Goal: Task Accomplishment & Management: Manage account settings

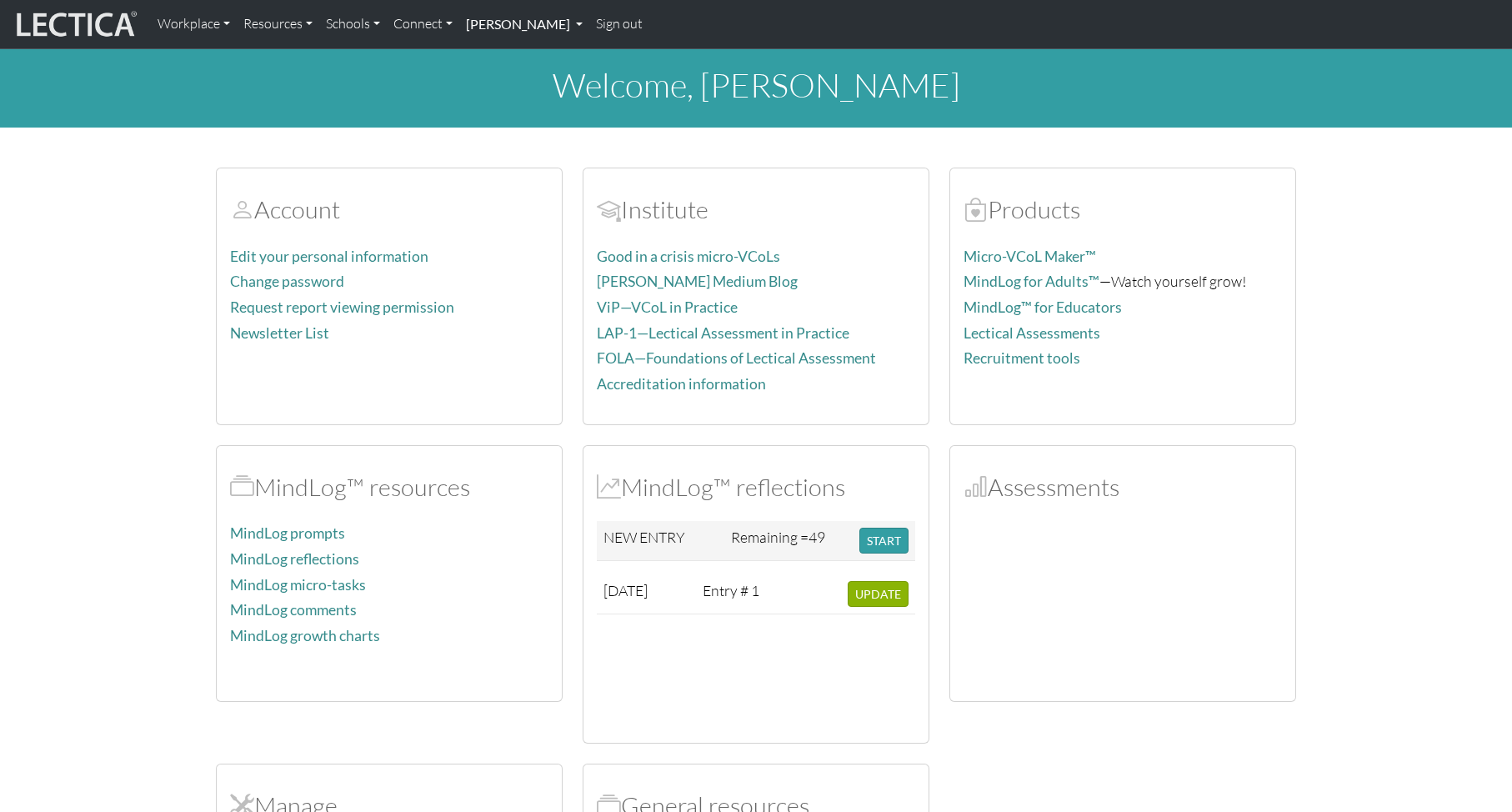
click at [484, 26] on link "[PERSON_NAME]" at bounding box center [524, 24] width 130 height 35
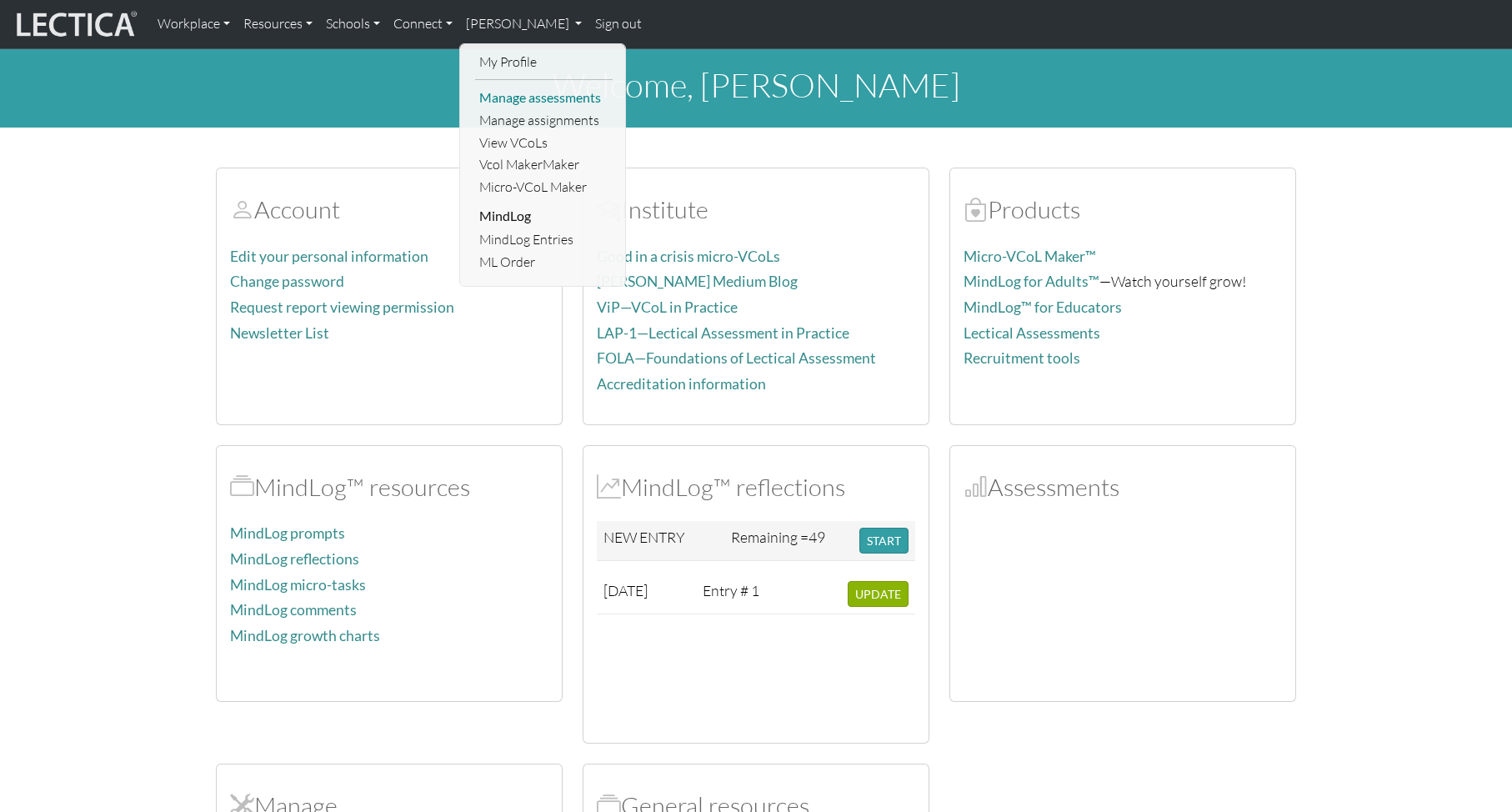
click at [565, 98] on link "Manage assessments" at bounding box center [543, 98] width 137 height 22
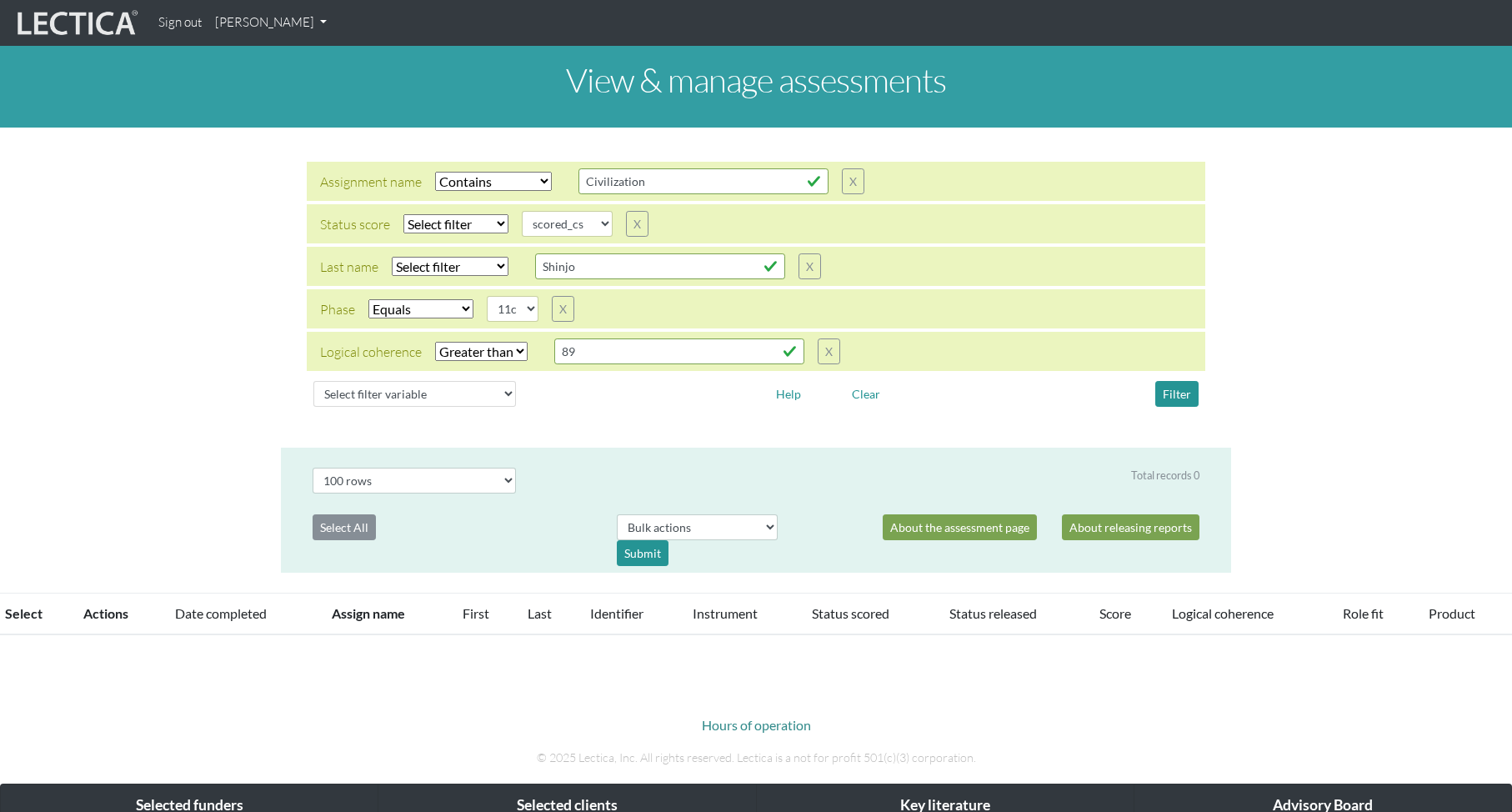
select select "icontains"
select select
select select "scored_cs"
select select "11c"
select select "gt"
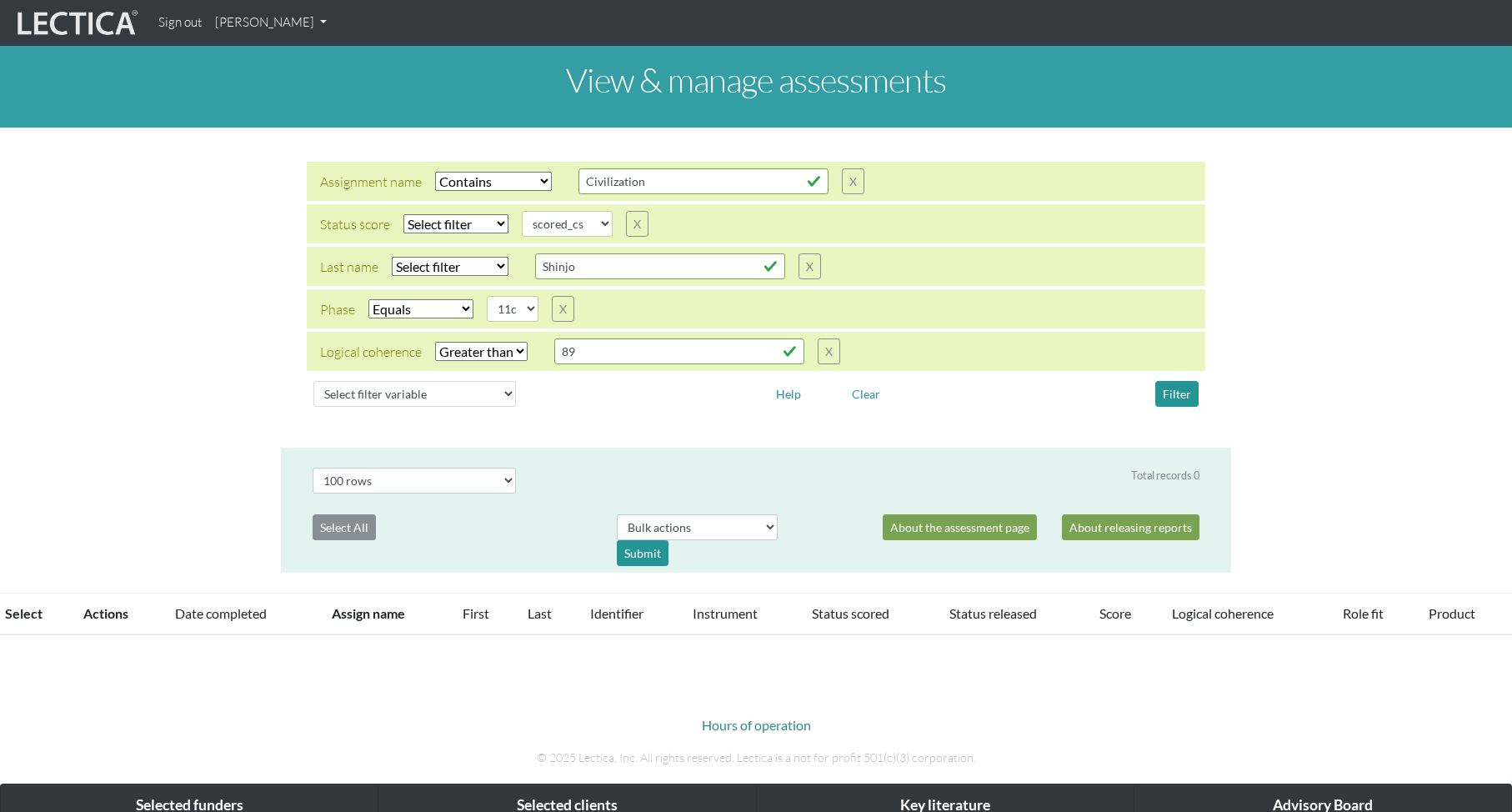
select select "100"
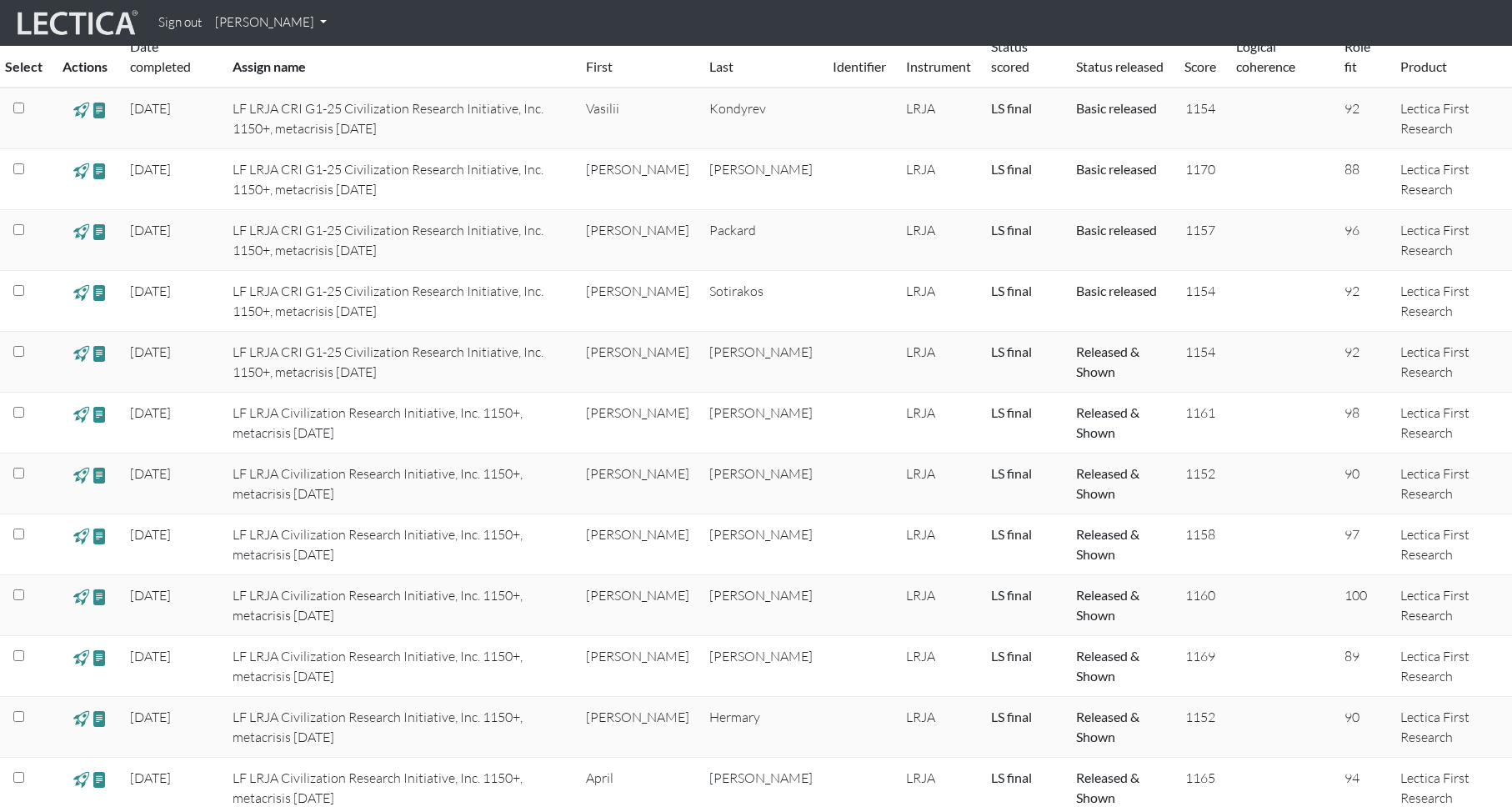
scroll to position [608, 0]
click at [96, 352] on span at bounding box center [100, 349] width 16 height 19
click at [99, 290] on span at bounding box center [100, 289] width 16 height 19
click at [97, 227] on span at bounding box center [100, 227] width 16 height 19
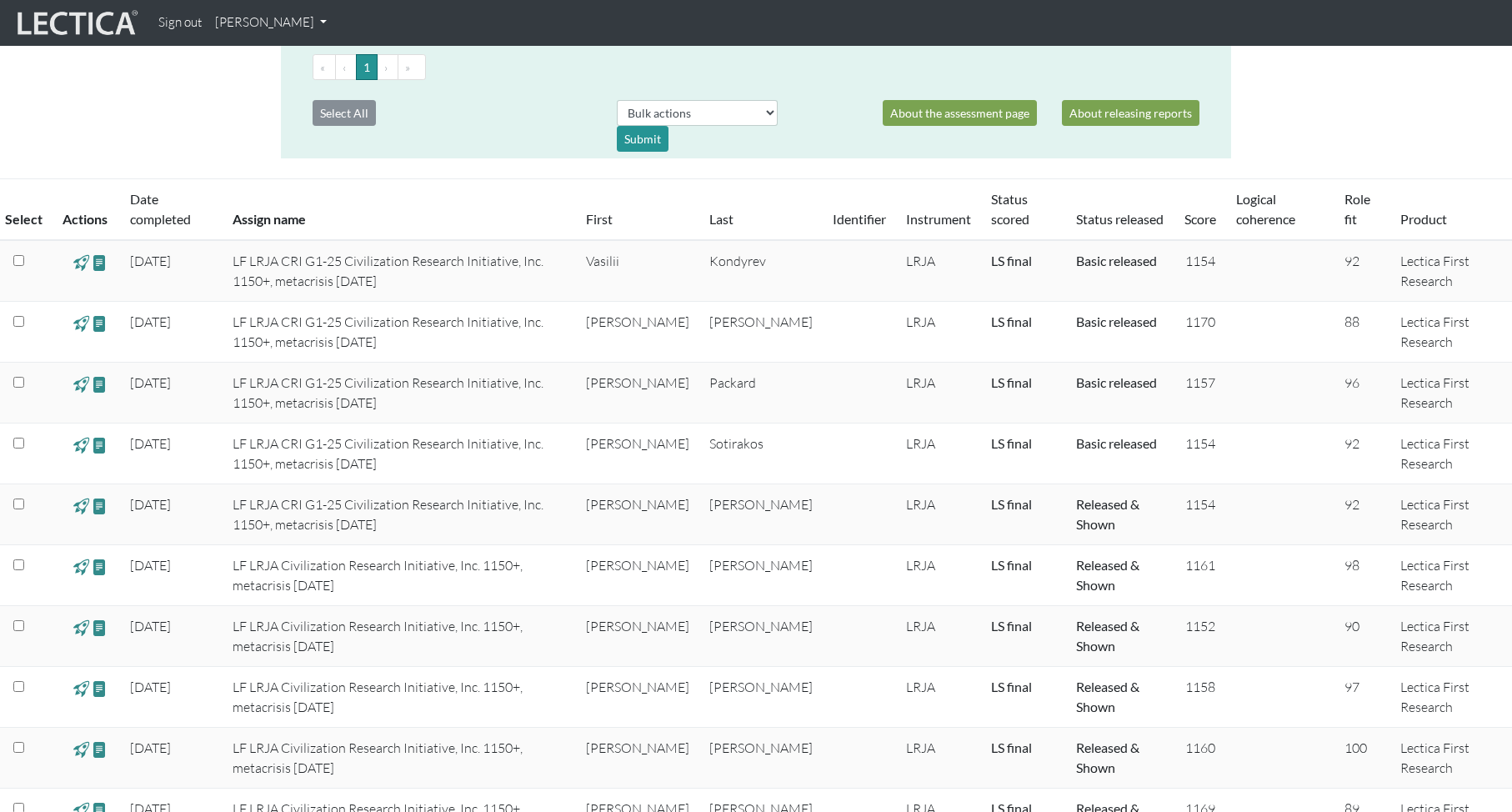
scroll to position [454, 0]
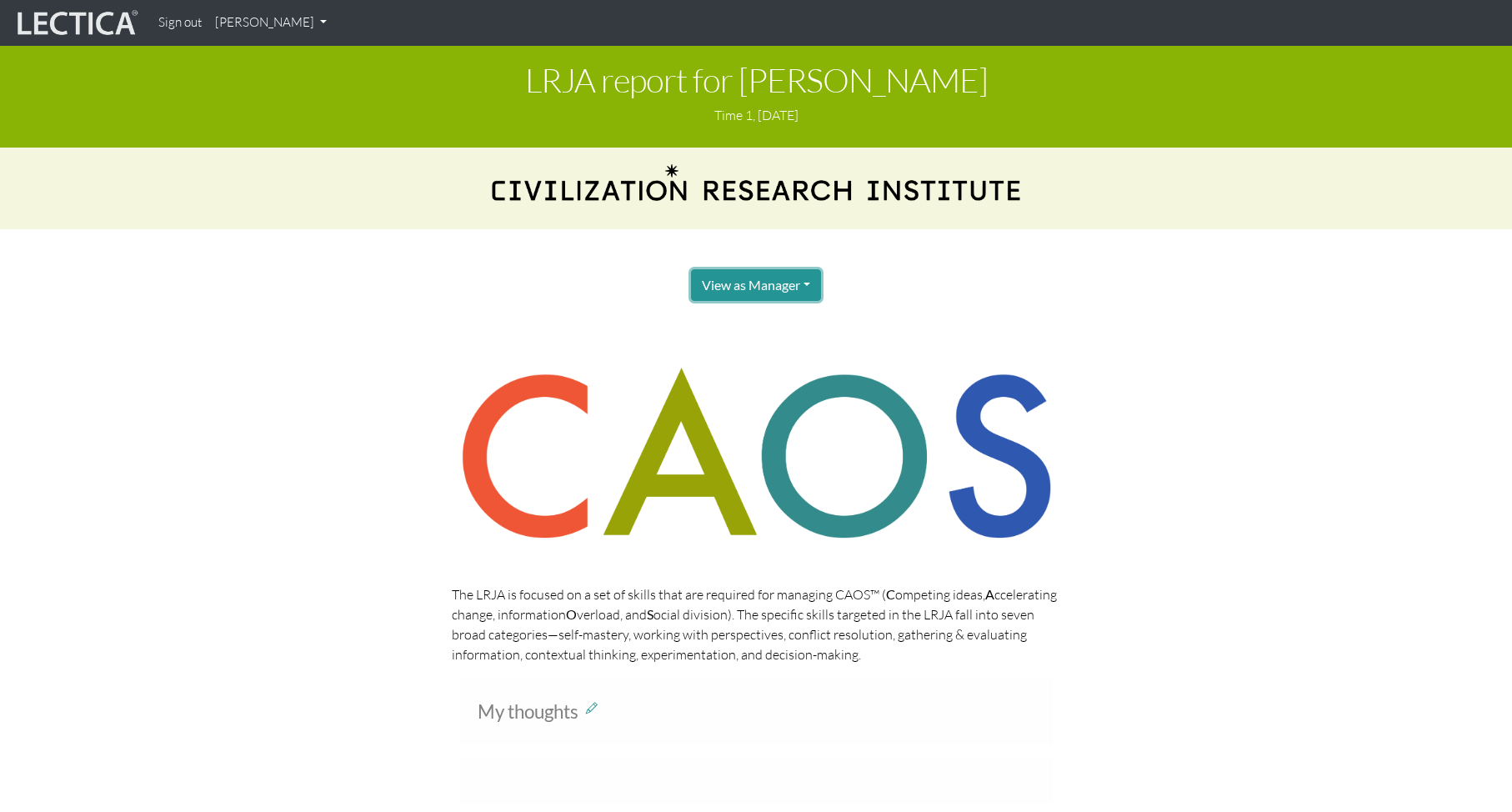
click at [768, 282] on button "View as Manager" at bounding box center [756, 285] width 130 height 32
click at [754, 320] on link "Manager" at bounding box center [775, 320] width 133 height 20
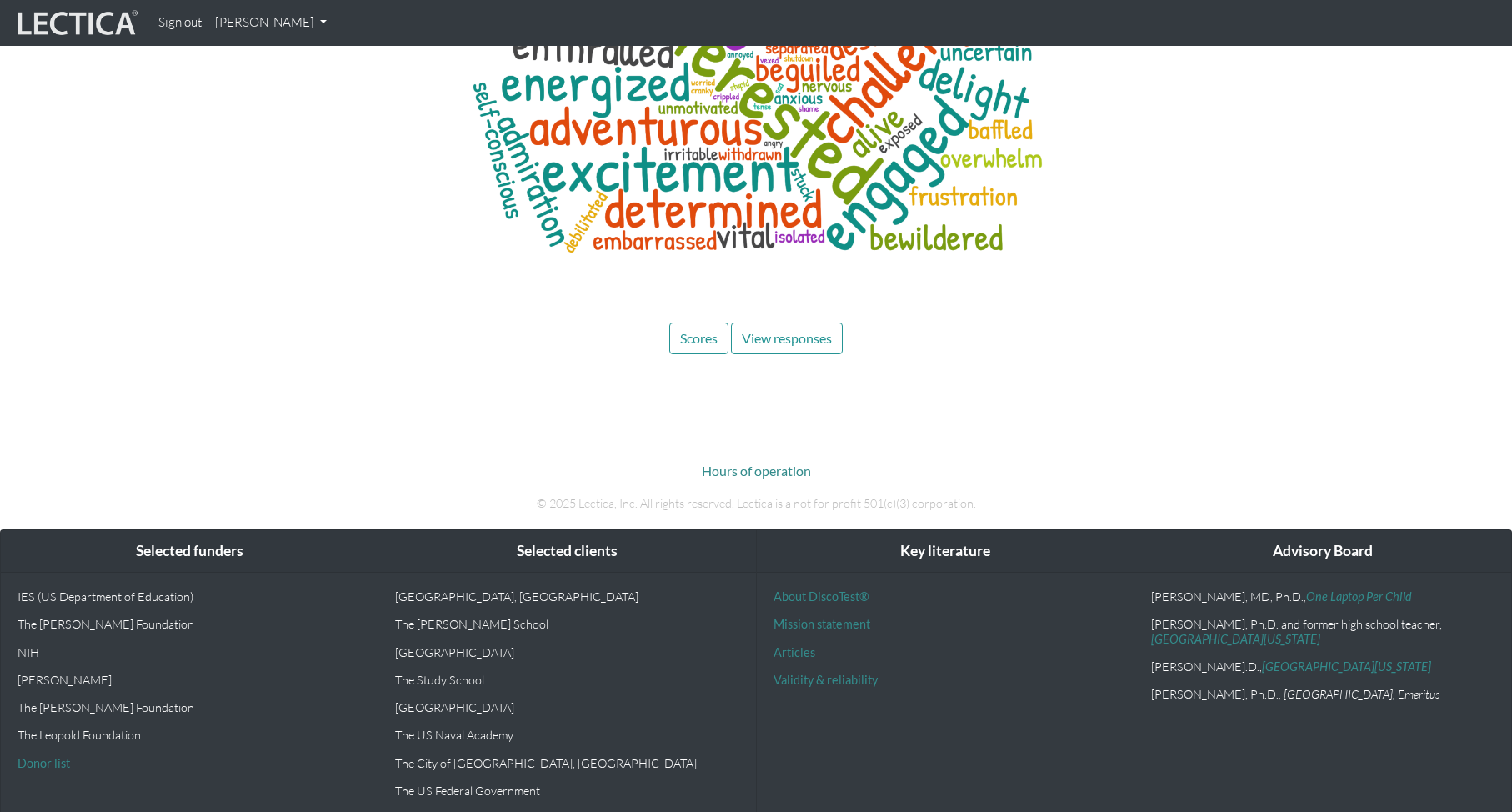
scroll to position [6362, 0]
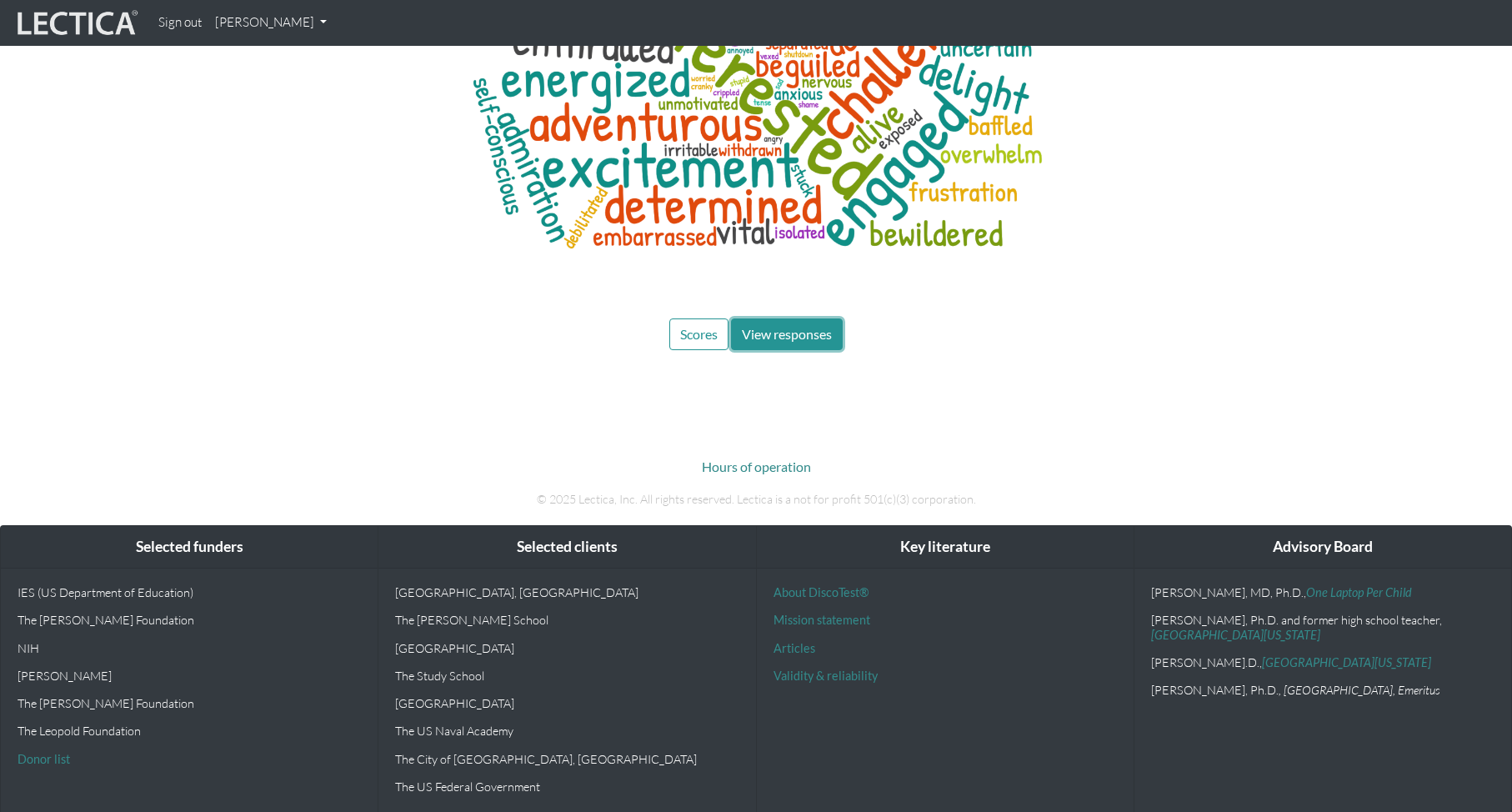
click at [769, 333] on span "View responses" at bounding box center [787, 333] width 90 height 16
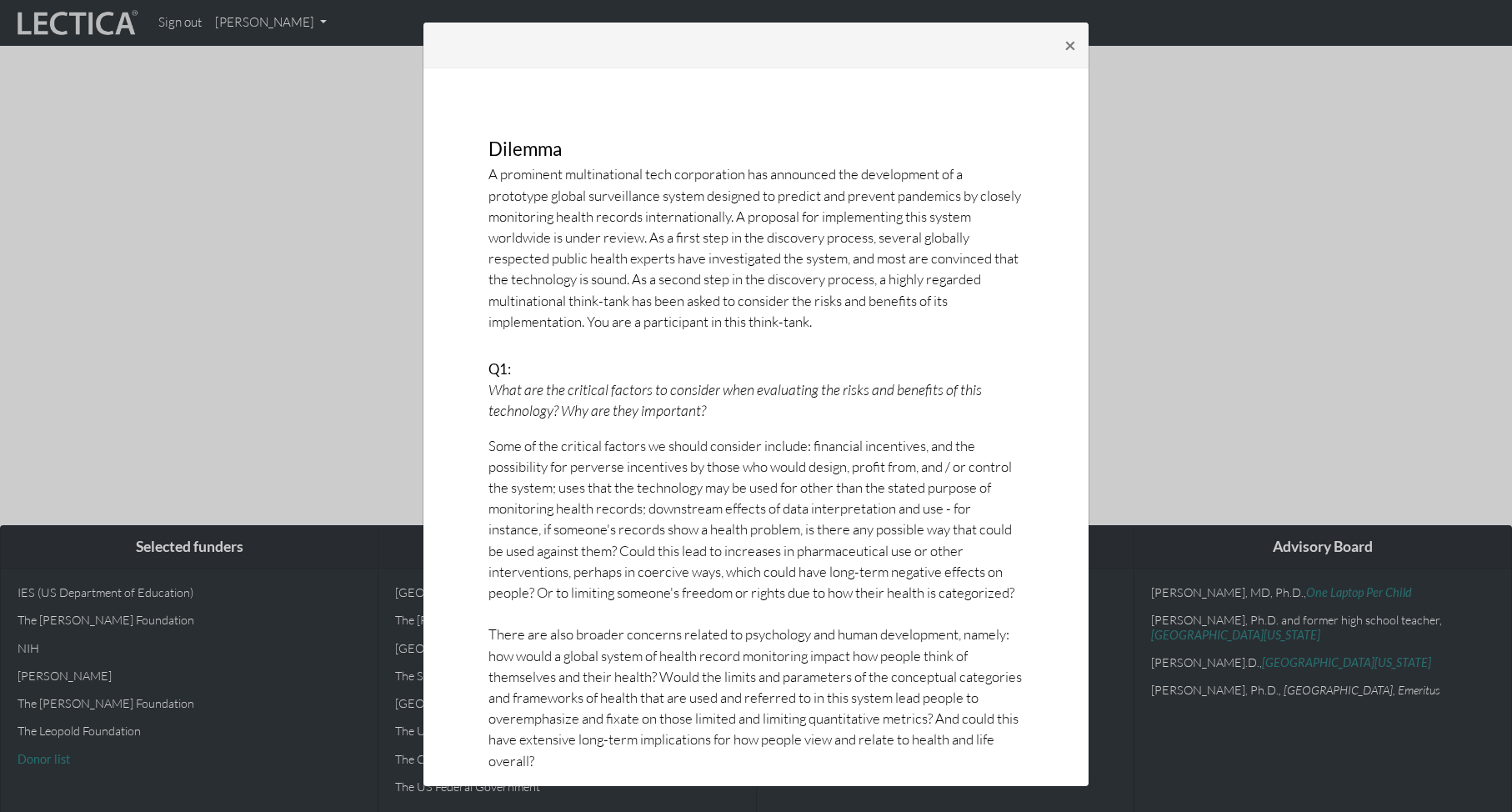
scroll to position [0, 0]
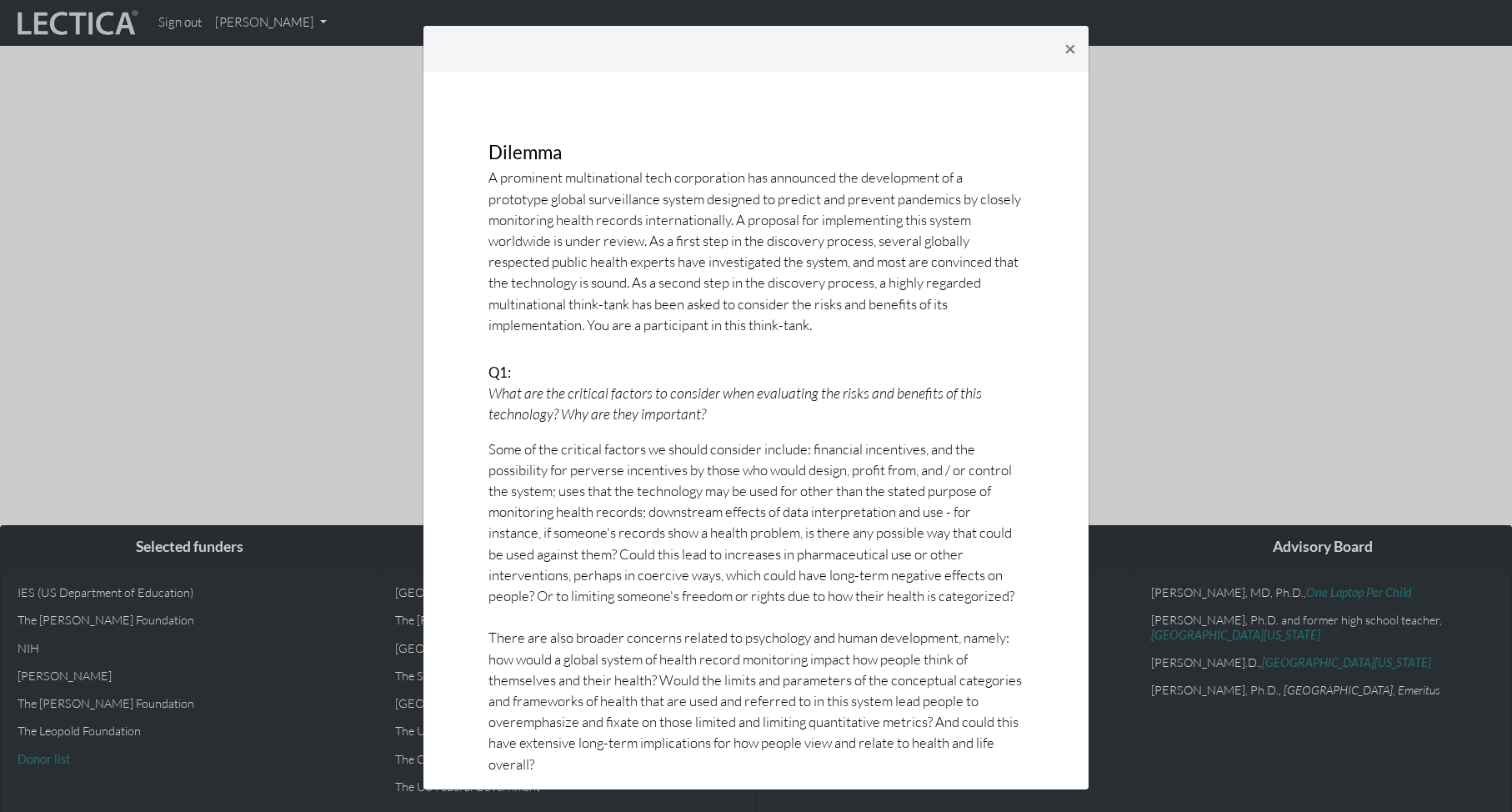
click at [1124, 248] on div "× Dilemma A prominent multinational tech corporation has announced the developm…" at bounding box center [756, 406] width 1512 height 812
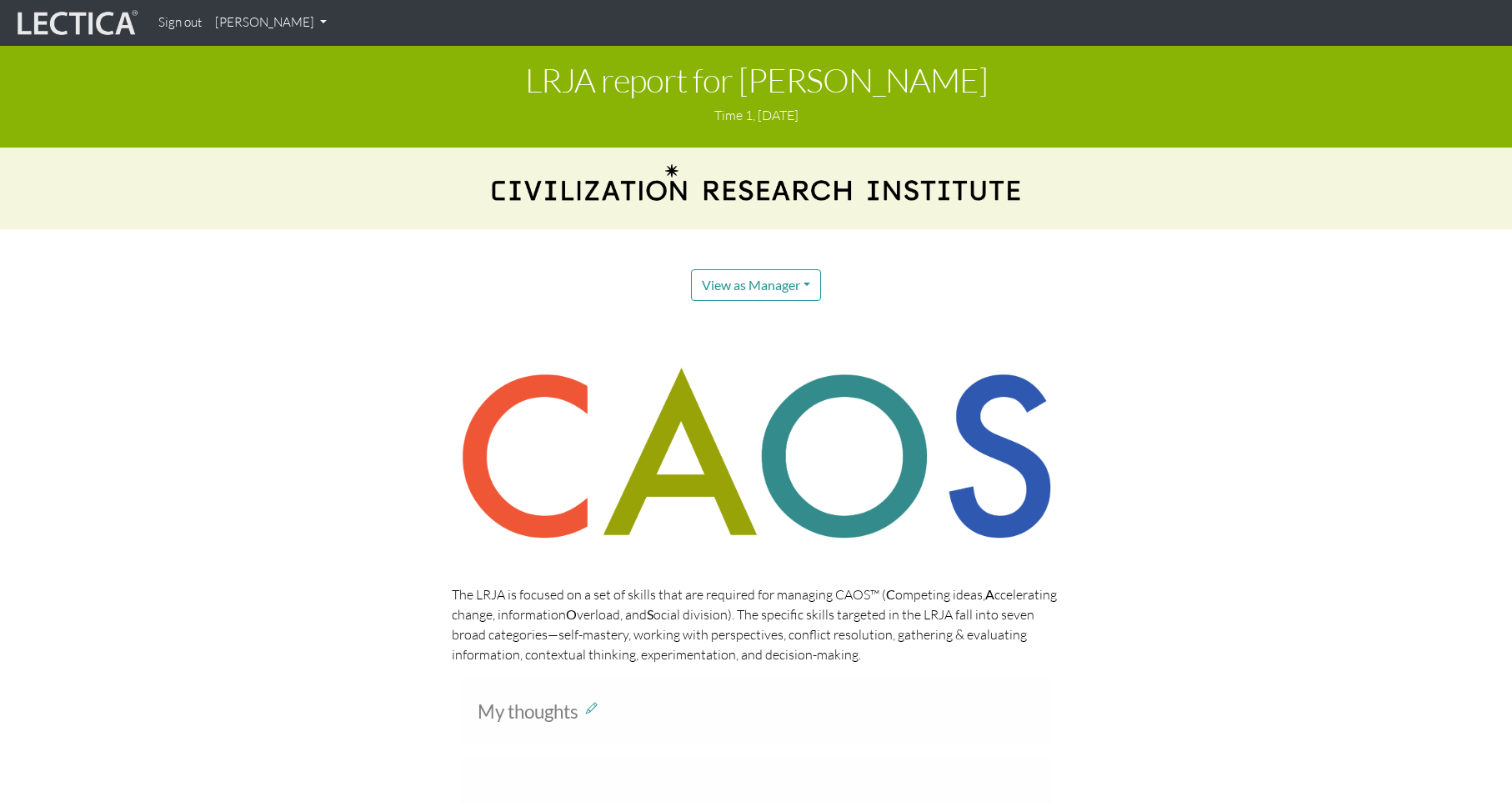
scroll to position [3, 0]
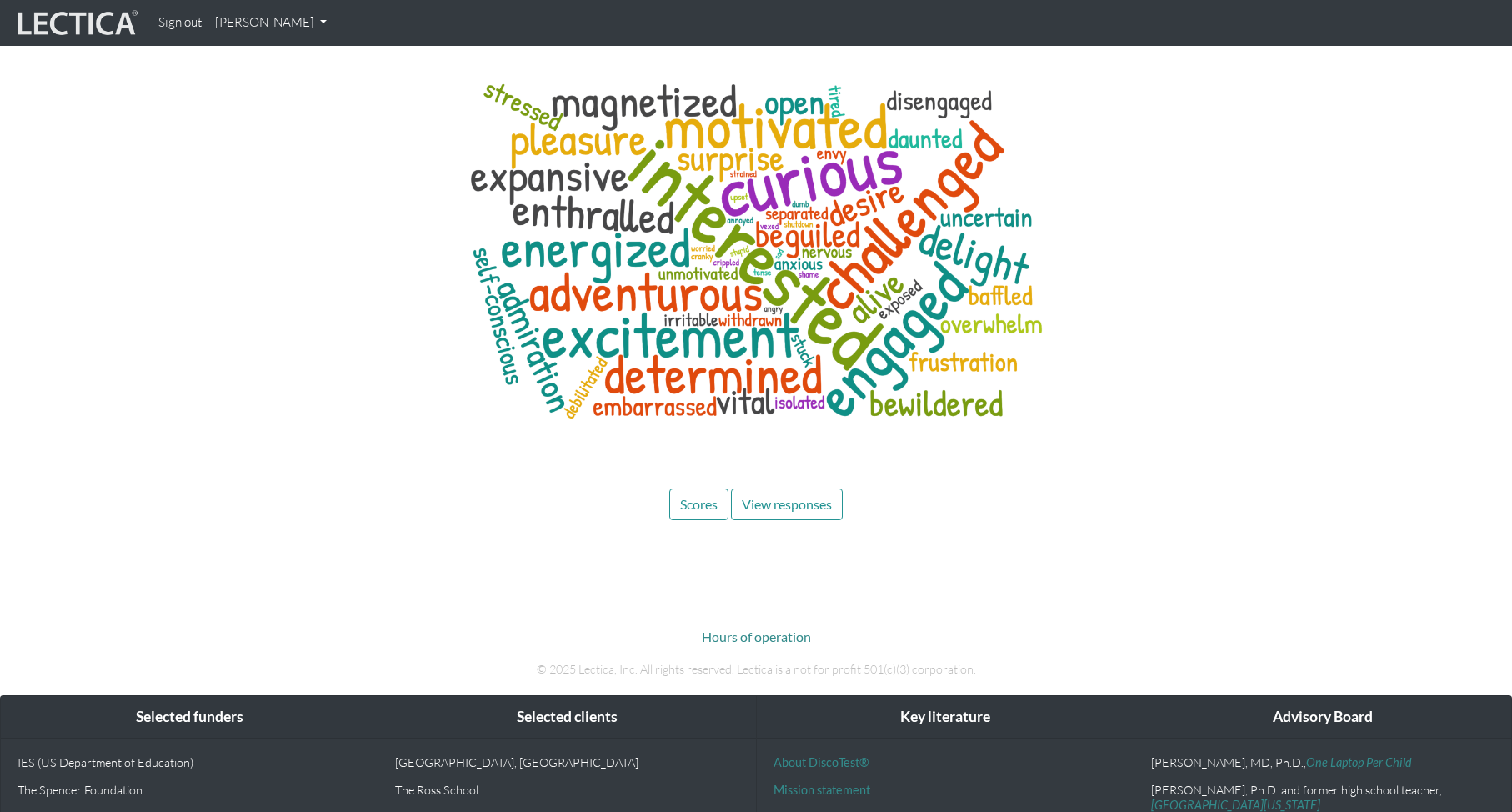
scroll to position [6375, 0]
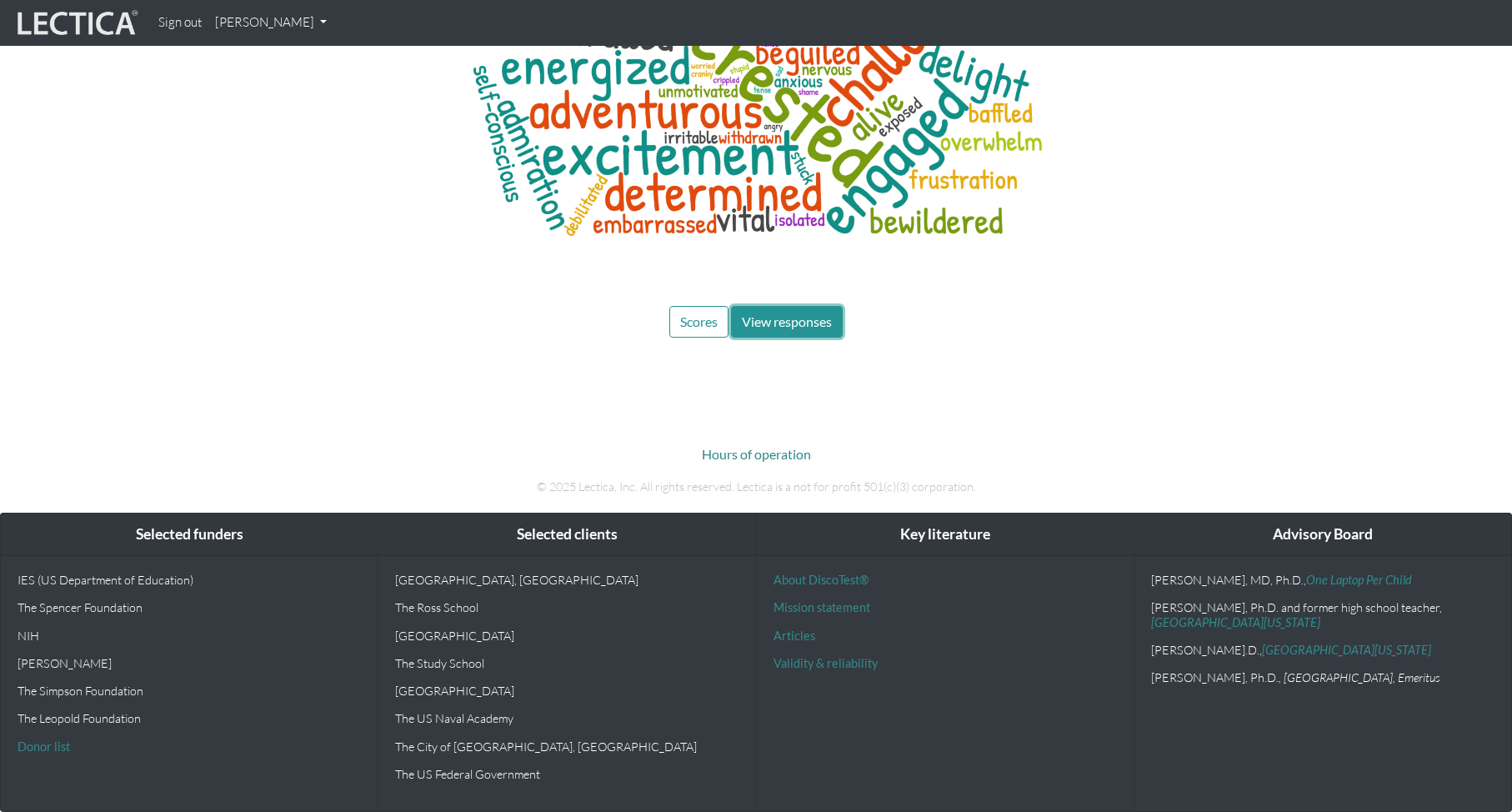
click at [784, 320] on span "View responses" at bounding box center [787, 321] width 90 height 16
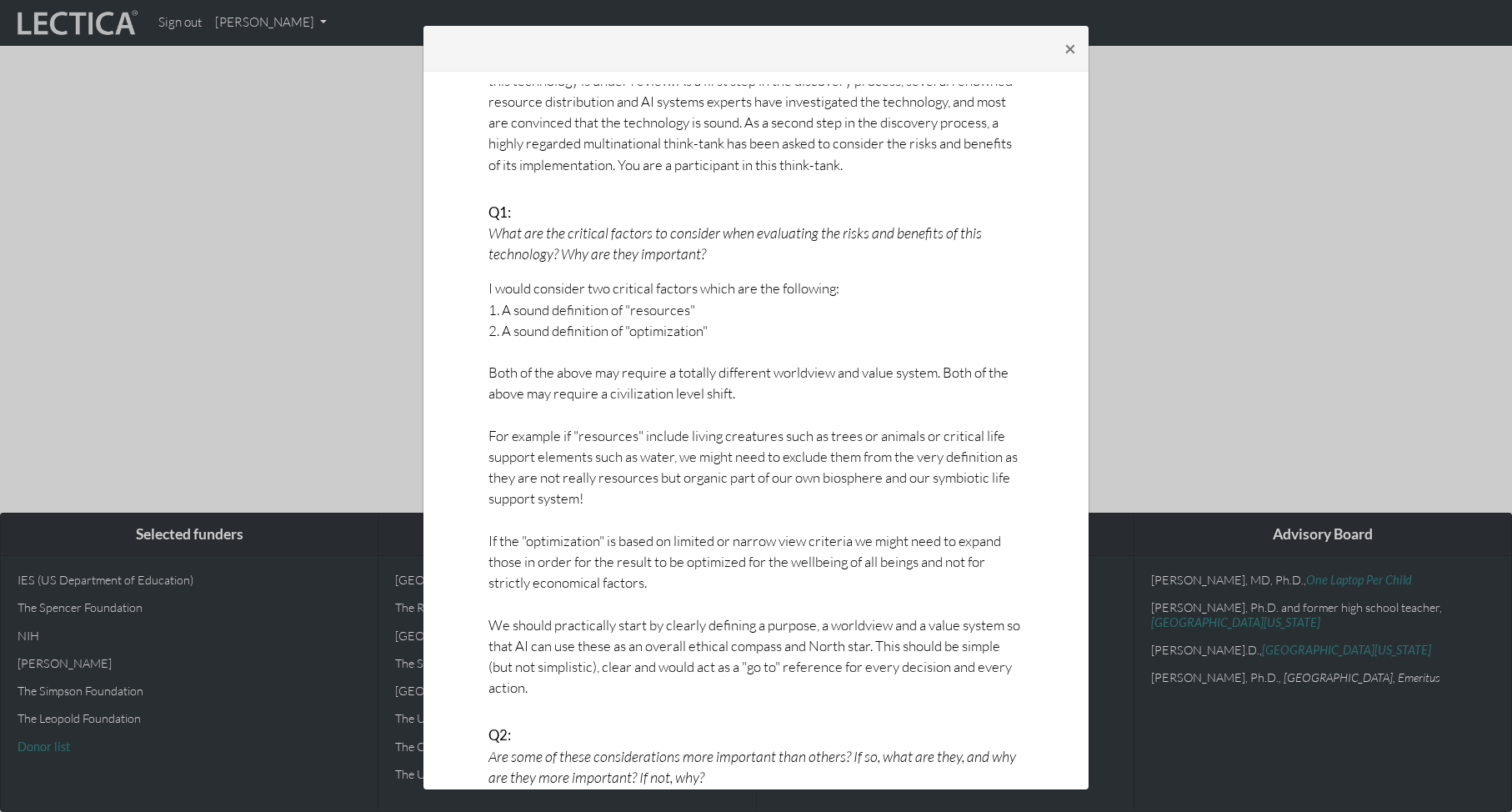
scroll to position [0, 0]
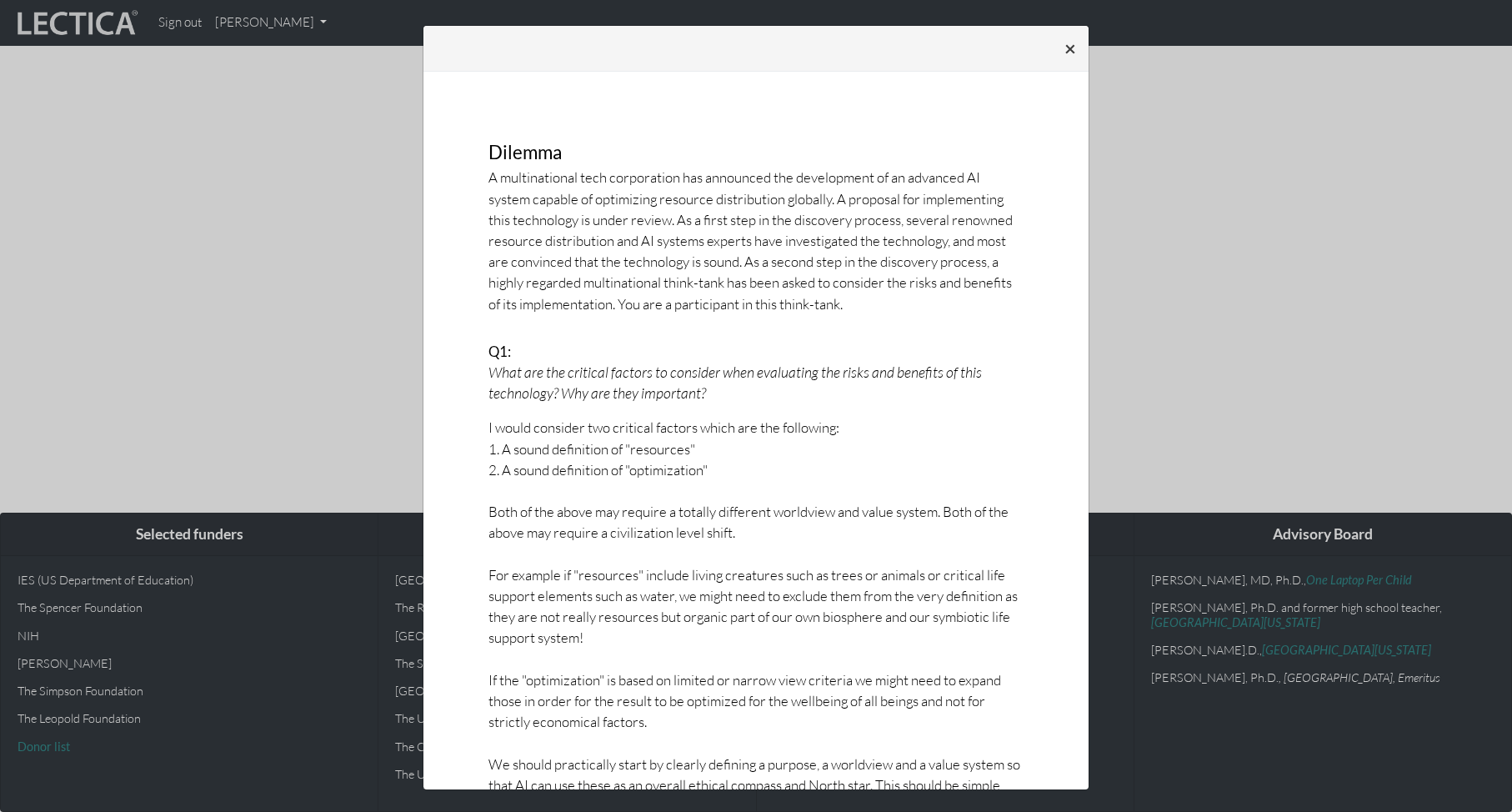
click at [1069, 48] on span "×" at bounding box center [1071, 48] width 12 height 24
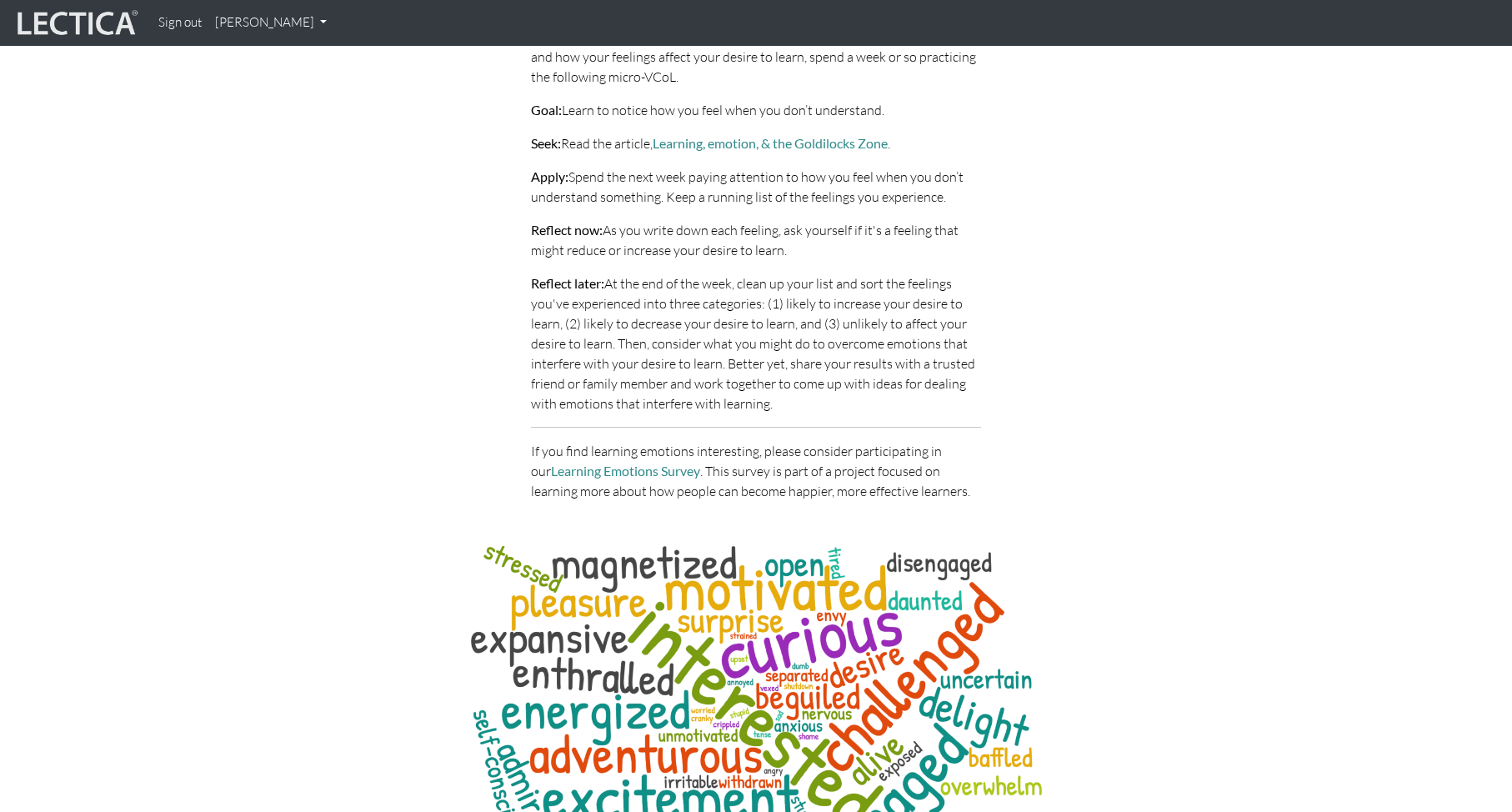
scroll to position [6375, 0]
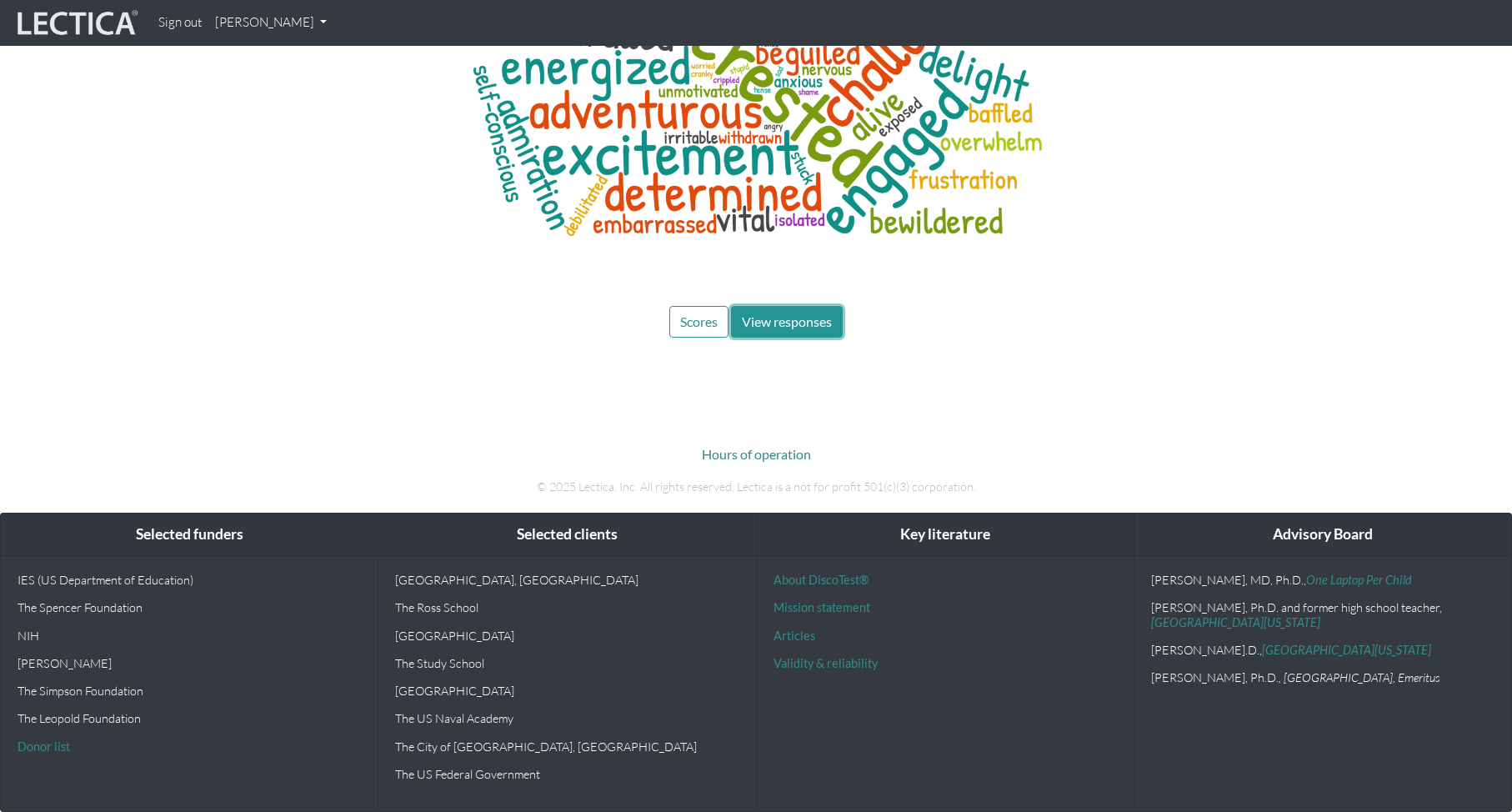
click at [770, 320] on span "View responses" at bounding box center [787, 321] width 90 height 16
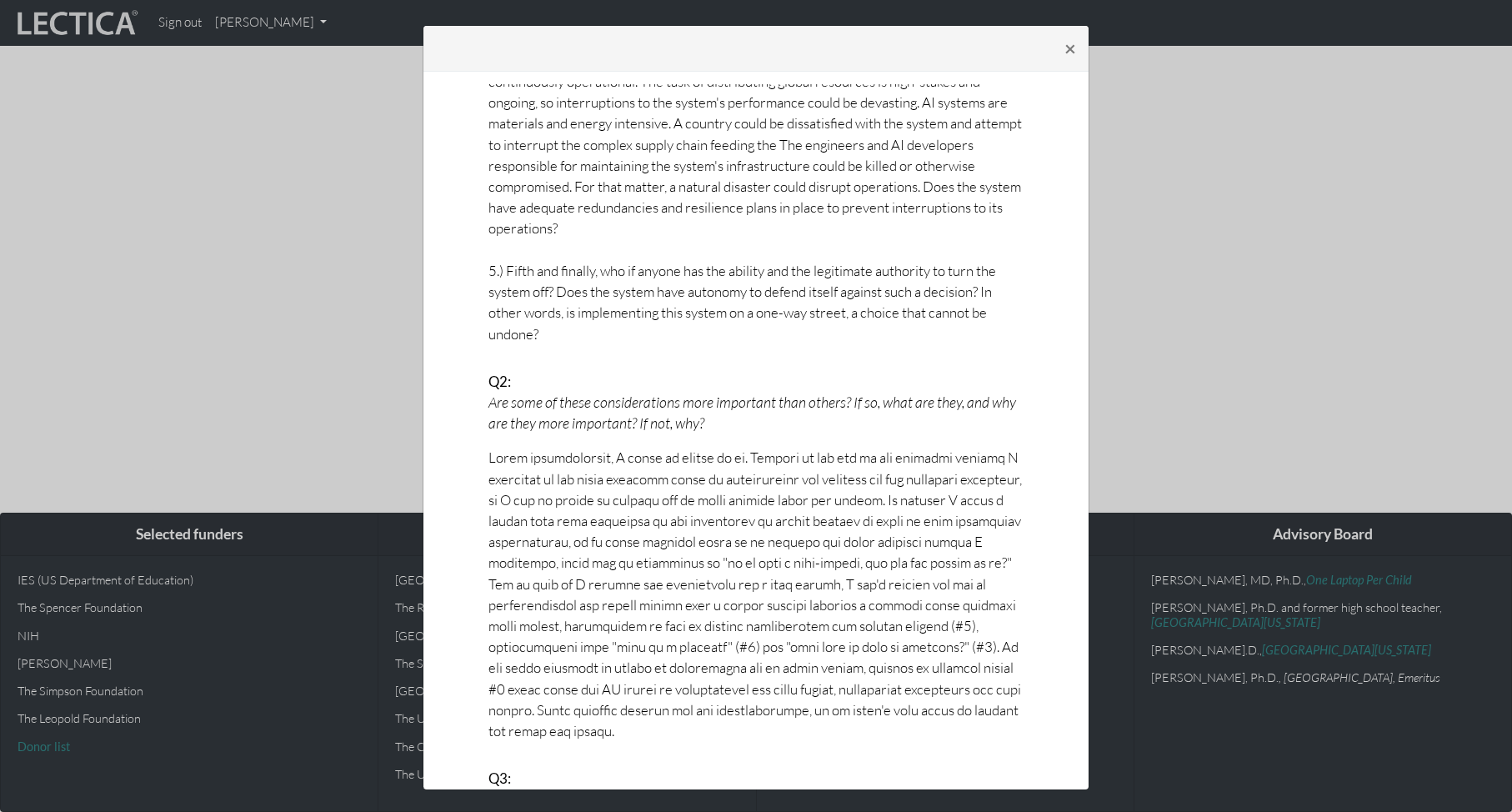
scroll to position [0, 0]
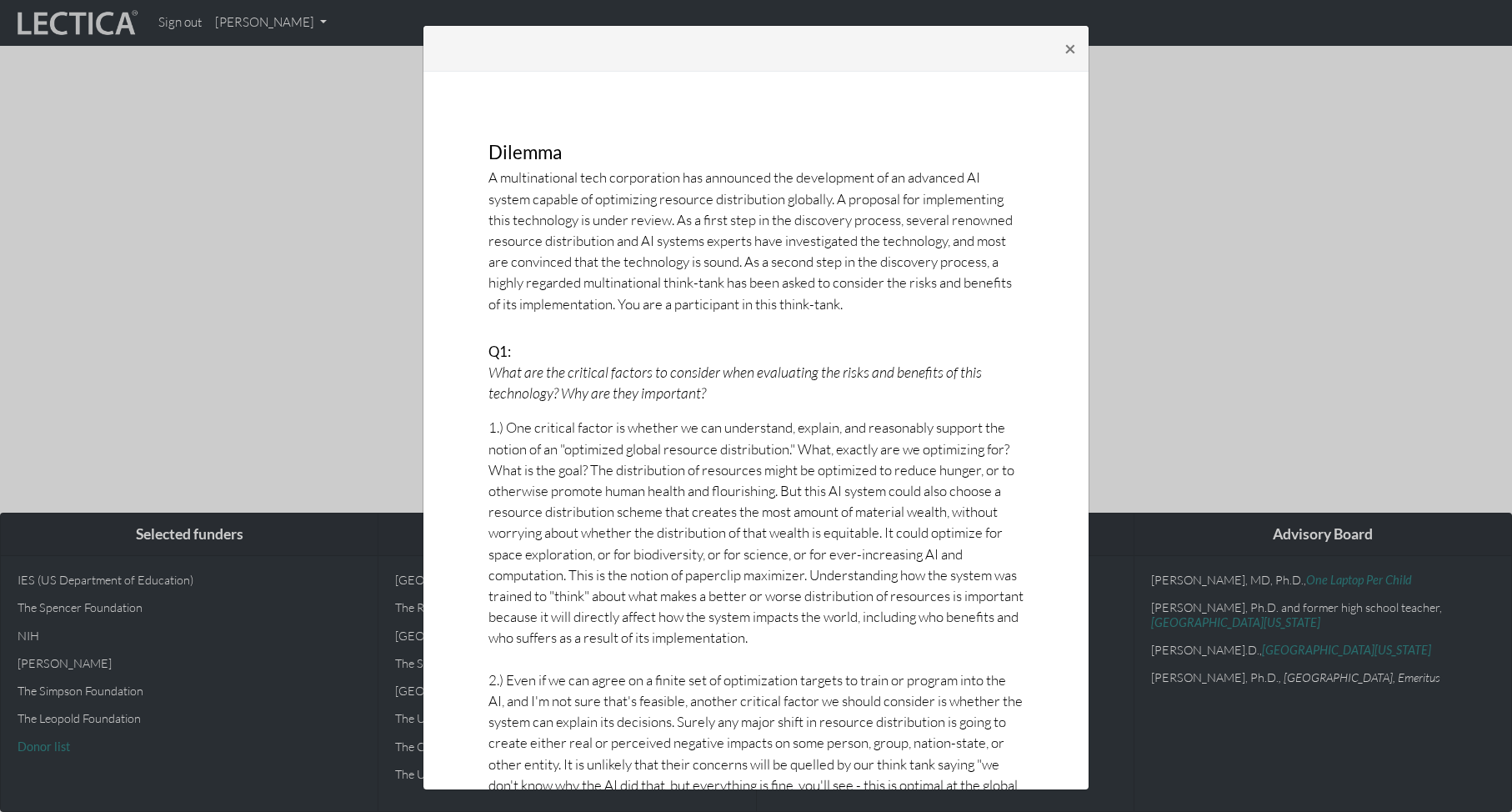
click at [1279, 163] on div "× Dilemma A multinational tech corporation has announced the development of an …" at bounding box center [756, 406] width 1512 height 812
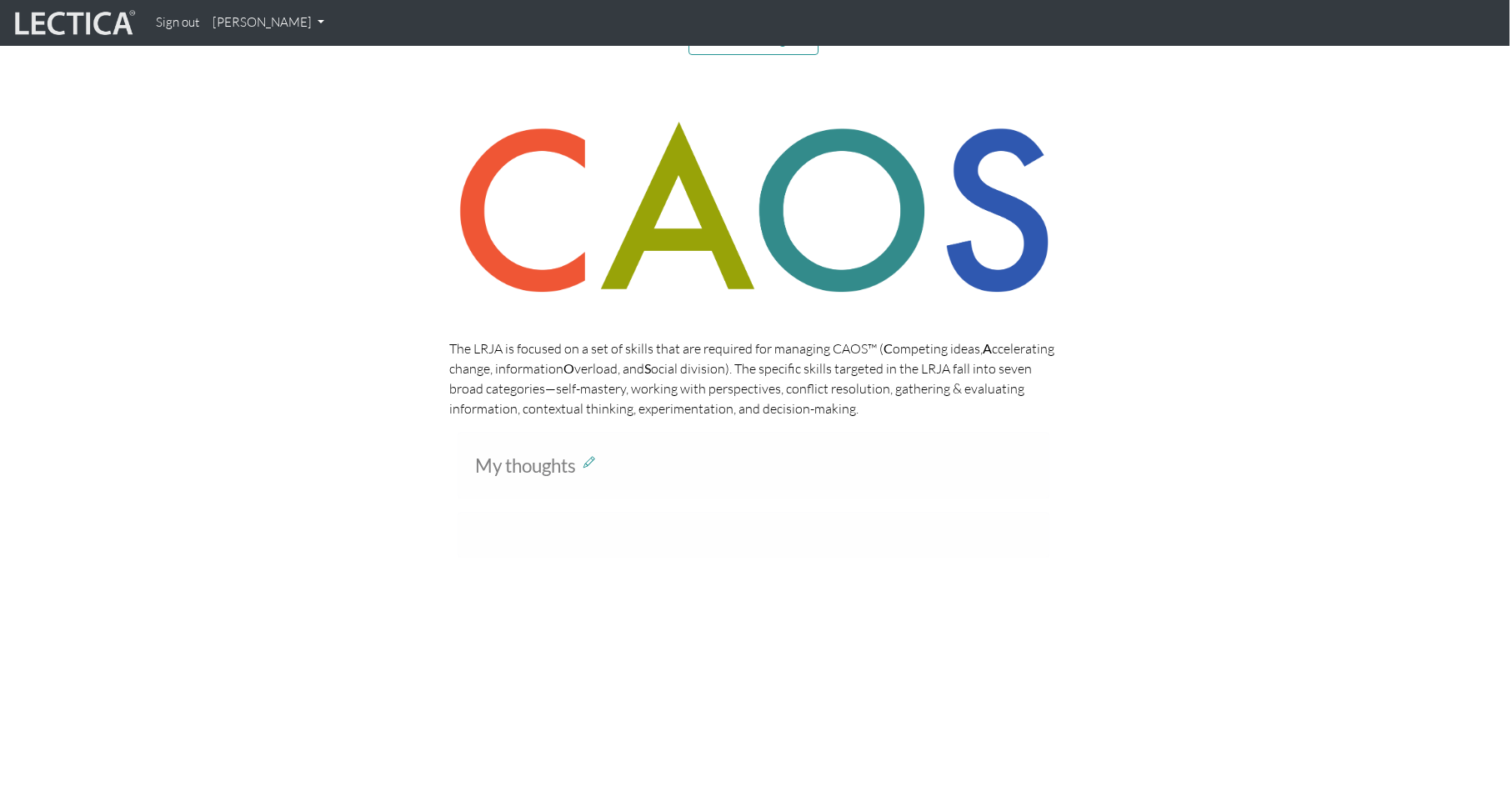
scroll to position [0, 3]
